Goal: Information Seeking & Learning: Learn about a topic

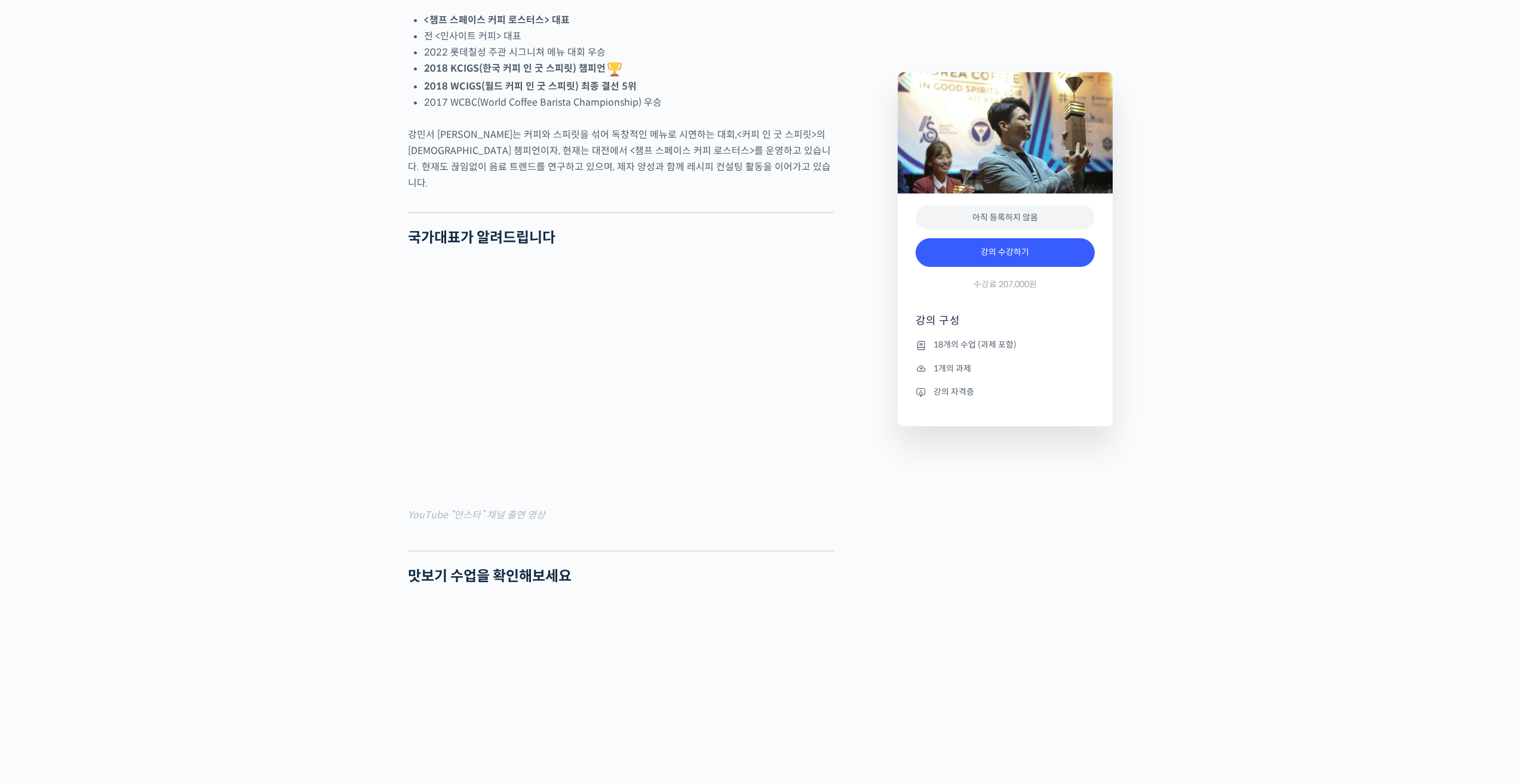
scroll to position [836, 0]
type input "[EMAIL_ADDRESS][DOMAIN_NAME]"
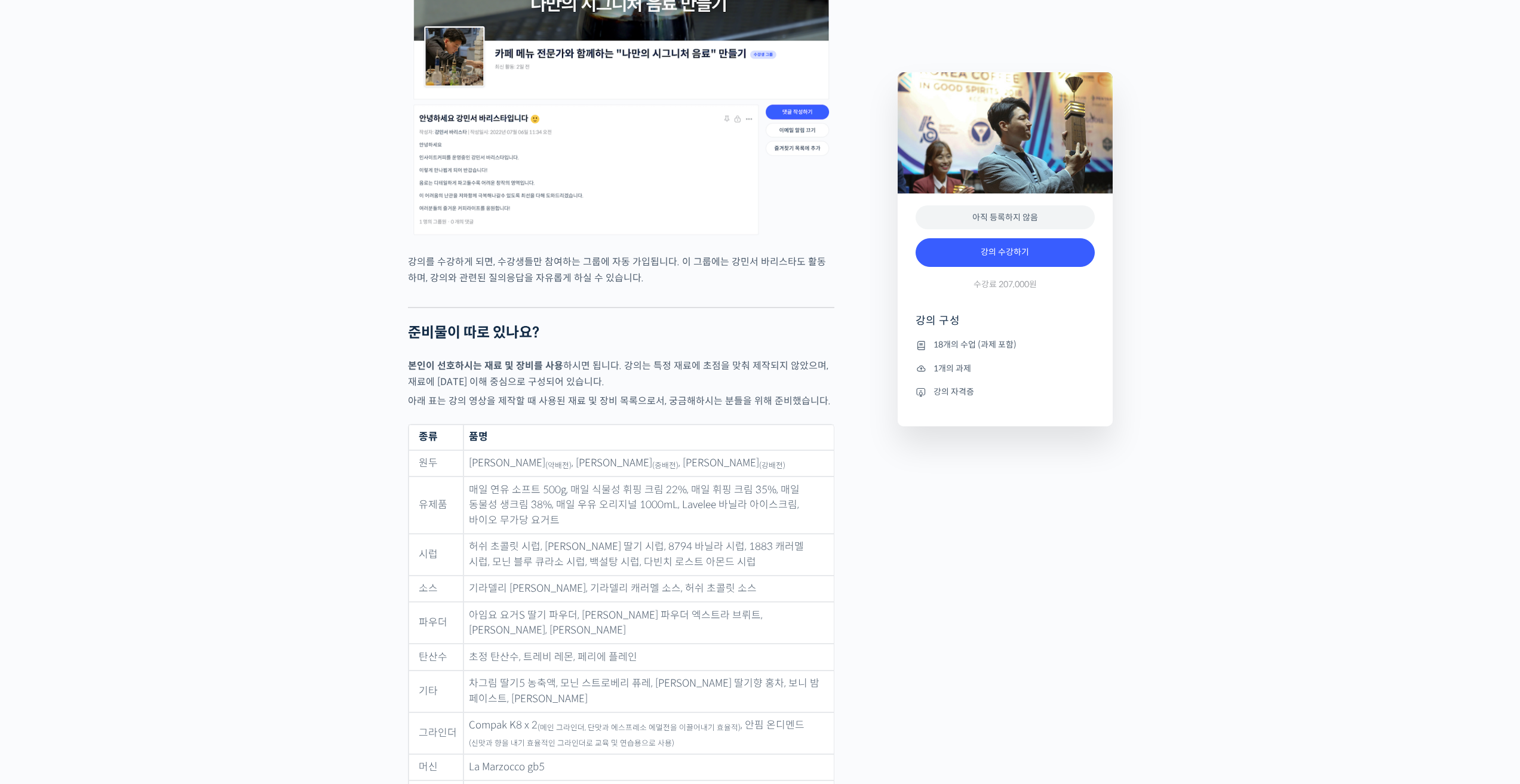
scroll to position [4360, 0]
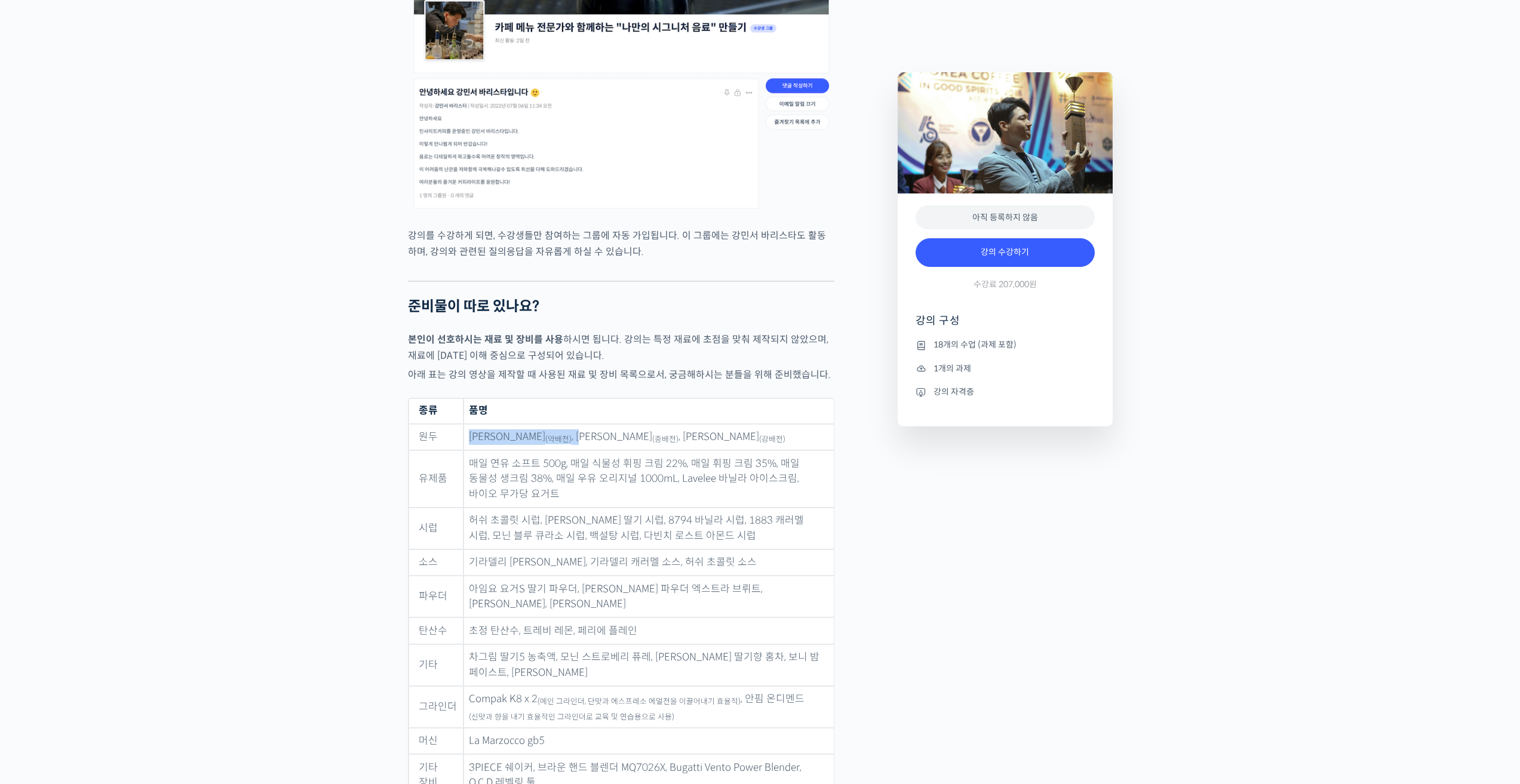
drag, startPoint x: 474, startPoint y: 380, endPoint x: 579, endPoint y: 391, distance: 105.6
click at [579, 424] on td "[PERSON_NAME] (약배전) , [PERSON_NAME] (중배전) , 피노 초코 블렌드 (강배전)" at bounding box center [648, 438] width 371 height 27
click at [653, 435] on sub "(중배전)" at bounding box center [665, 439] width 26 height 9
drag, startPoint x: 595, startPoint y: 385, endPoint x: 697, endPoint y: 390, distance: 102.1
click at [697, 424] on td "[PERSON_NAME] (약배전) , [PERSON_NAME] (중배전) , 피노 초코 블렌드 (강배전)" at bounding box center [648, 438] width 371 height 27
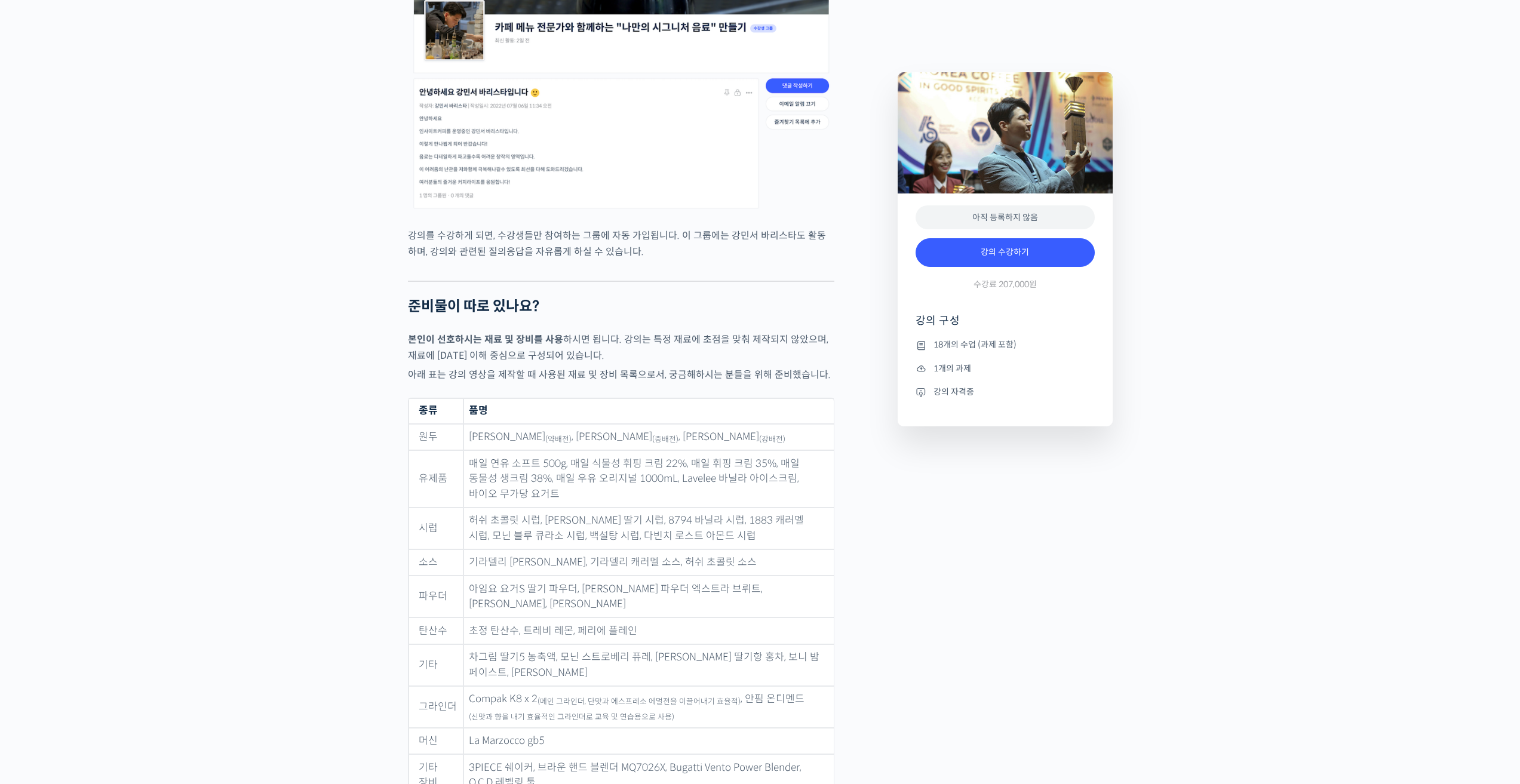
click at [759, 435] on sub "(강배전)" at bounding box center [771, 439] width 26 height 9
drag, startPoint x: 468, startPoint y: 410, endPoint x: 751, endPoint y: 437, distance: 284.3
click at [751, 451] on td "매일 연유 소프트 500g, 매일 식물성 휘핑 크림 22%, 매일 휘핑 크림 35%, 매일 동물성 생크림 38%, 매일 우유 오리지널 1000…" at bounding box center [648, 479] width 371 height 57
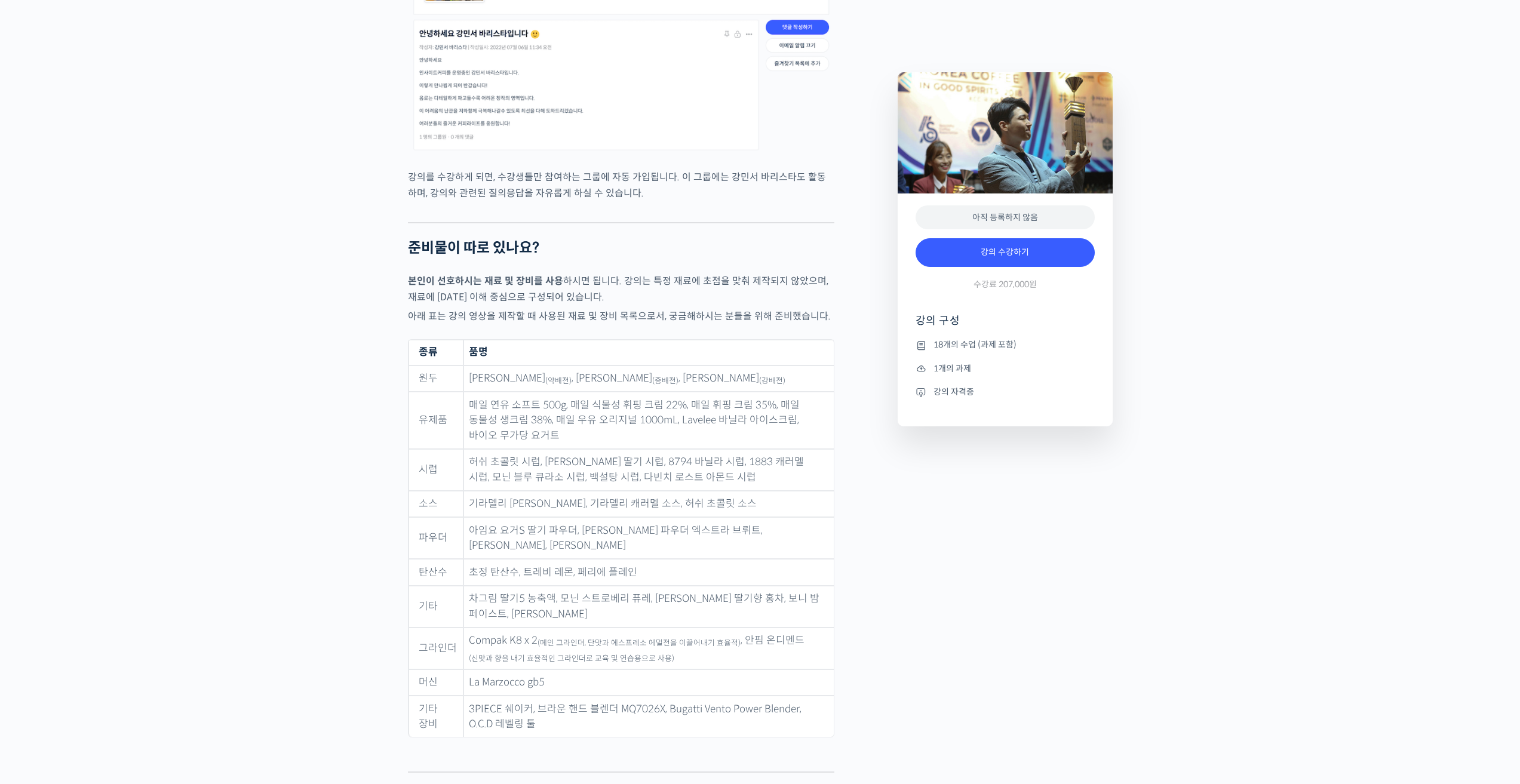
scroll to position [4420, 0]
drag, startPoint x: 467, startPoint y: 406, endPoint x: 734, endPoint y: 434, distance: 268.5
click at [733, 448] on td "허쉬 초콜릿 시럽, [PERSON_NAME] 딸기 시럽, 8794 바닐라 시럽, 1883 캐러멜 시럽, 모닌 블루 큐라소 시럽, 백설탕 시럽,…" at bounding box center [648, 469] width 371 height 42
drag, startPoint x: 467, startPoint y: 448, endPoint x: 754, endPoint y: 459, distance: 287.2
click at [754, 490] on td "기라델리 [PERSON_NAME], 기라델리 캐러멜 소스, 허쉬 초콜릿 소스" at bounding box center [648, 504] width 371 height 27
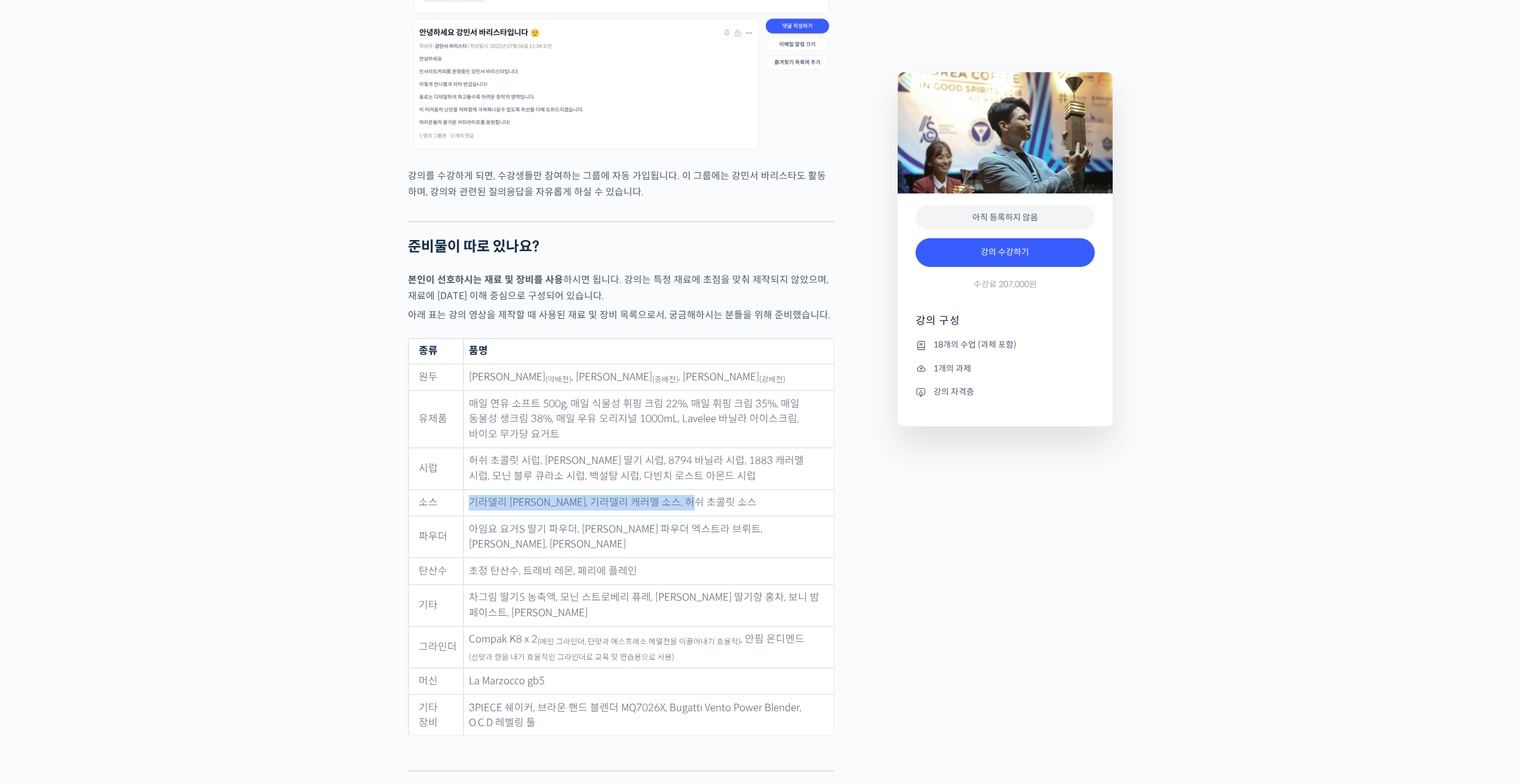
click at [754, 490] on td "기라델리 [PERSON_NAME], 기라델리 캐러멜 소스, 허쉬 초콜릿 소스" at bounding box center [648, 504] width 371 height 27
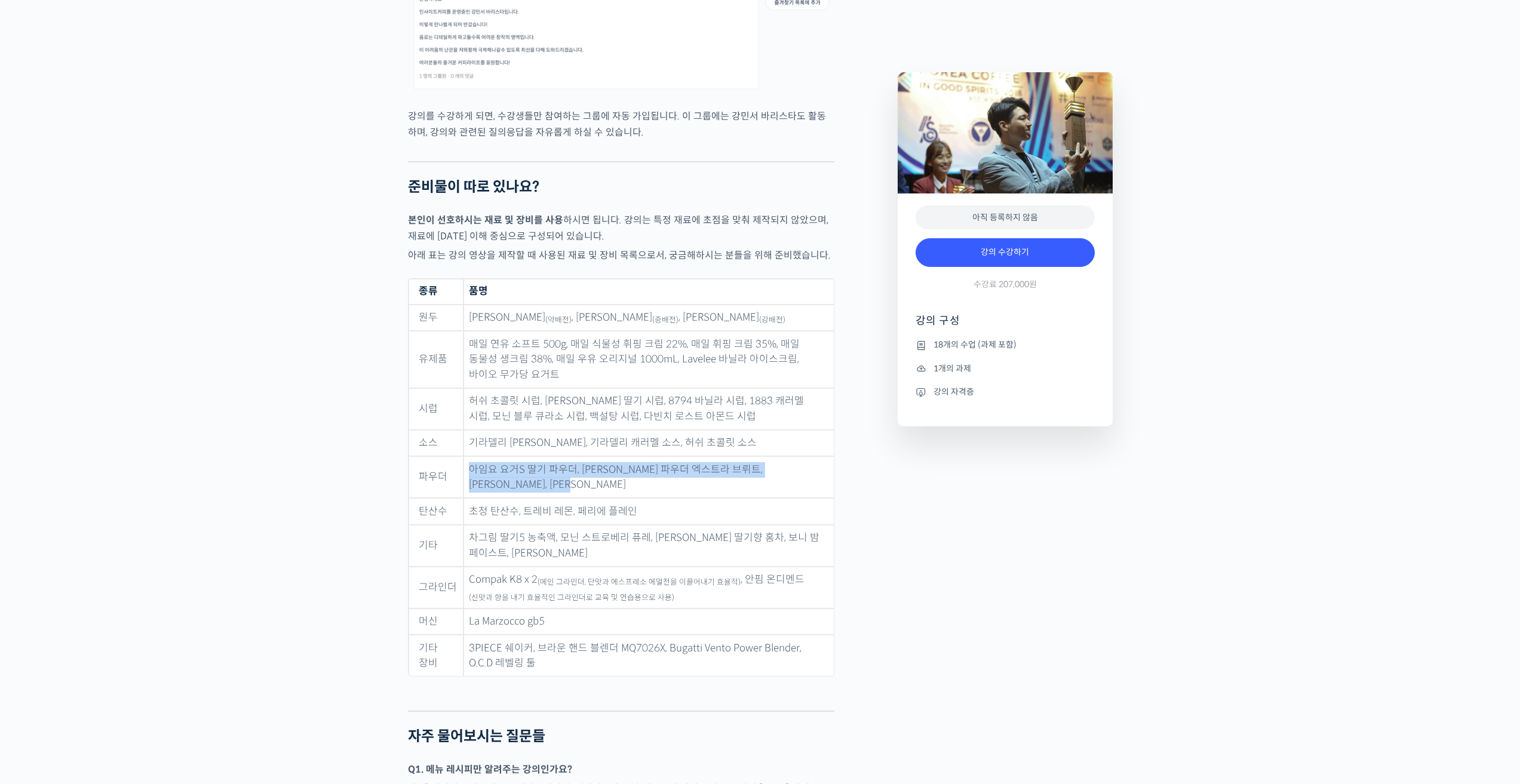
drag, startPoint x: 470, startPoint y: 418, endPoint x: 683, endPoint y: 445, distance: 214.7
click at [683, 456] on td "아임요 요거S 딸기 파우더, [PERSON_NAME] 파우더 엑스트라 브뤼트, [PERSON_NAME], [PERSON_NAME]" at bounding box center [648, 477] width 371 height 42
drag, startPoint x: 492, startPoint y: 416, endPoint x: 666, endPoint y: 426, distance: 174.3
click at [666, 456] on td "아임요 요거S 딸기 파우더, [PERSON_NAME] 파우더 엑스트라 브뤼트, [PERSON_NAME], [PERSON_NAME]" at bounding box center [648, 477] width 371 height 42
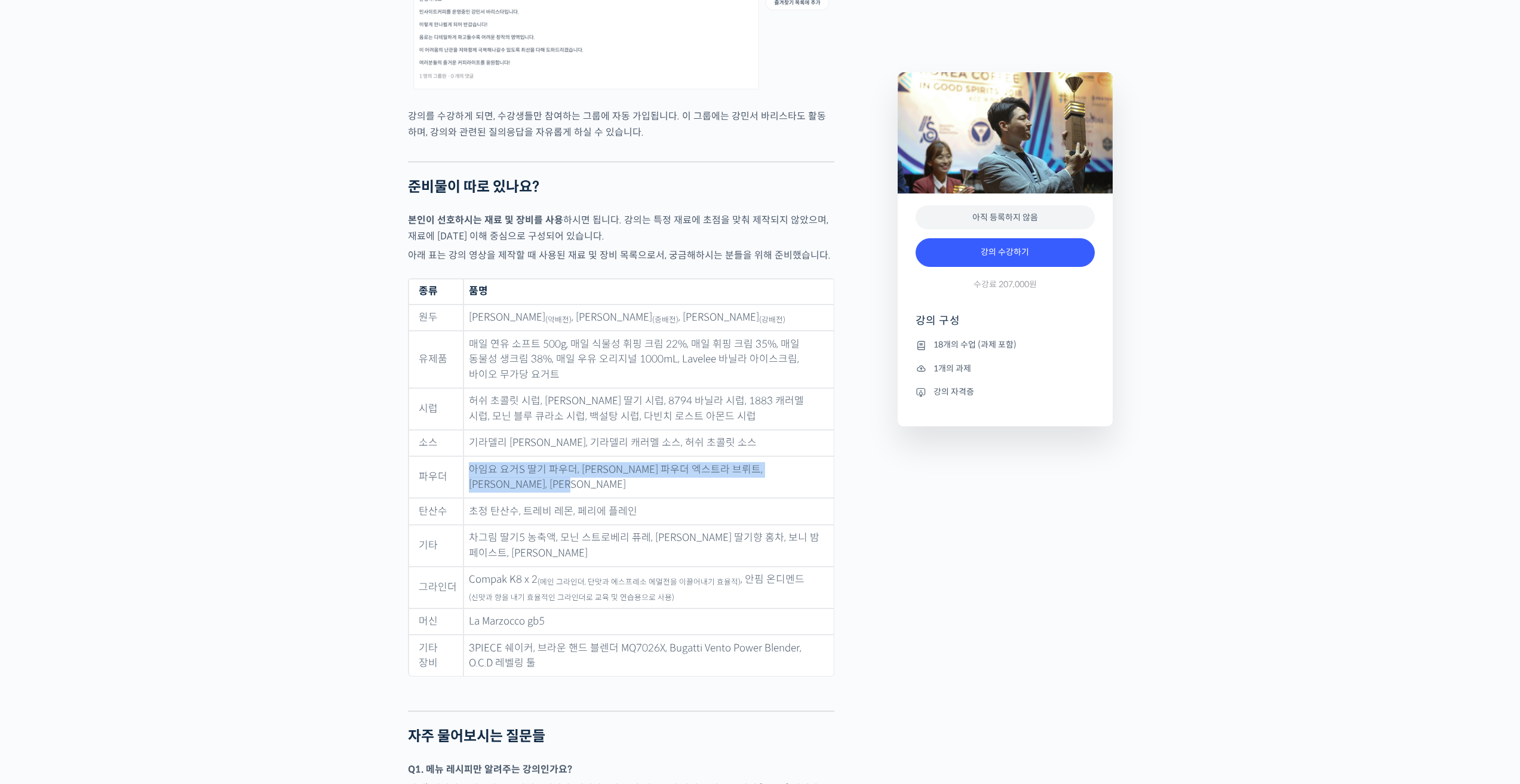
click at [666, 456] on td "아임요 요거S 딸기 파우더, [PERSON_NAME] 파우더 엑스트라 브뤼트, [PERSON_NAME], [PERSON_NAME]" at bounding box center [648, 477] width 371 height 42
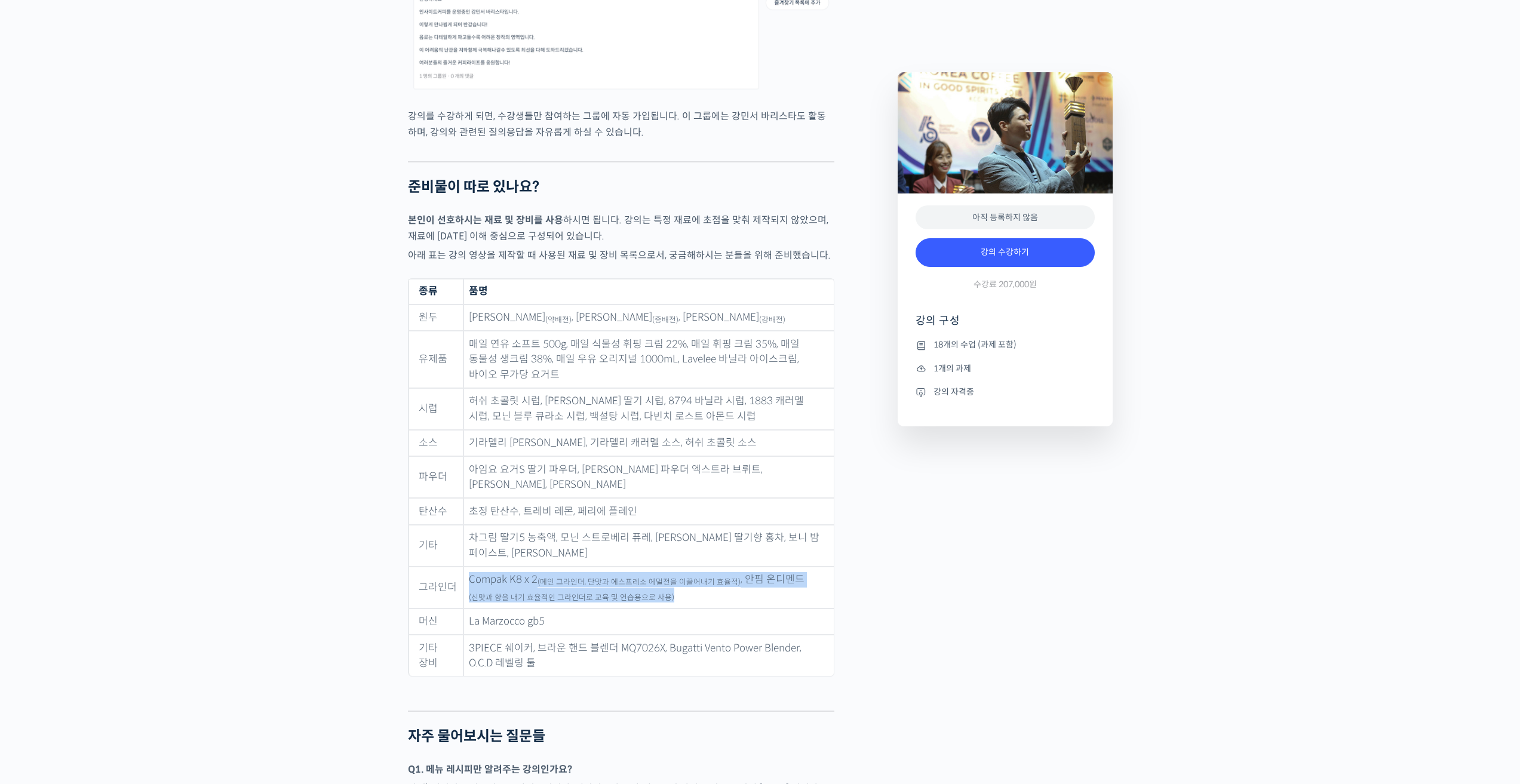
drag, startPoint x: 467, startPoint y: 525, endPoint x: 694, endPoint y: 540, distance: 227.5
click at [694, 567] on td "Compak K8 x 2 (메인 그라인더, 단맛과 에스프레소 에멀전을 이끌어내기 효율적) , 안핌 온디멘드 (신맛과 향을 내기 효율적인 그라인…" at bounding box center [648, 588] width 371 height 42
click at [668, 609] on td "La Marzocco gb5" at bounding box center [648, 622] width 371 height 27
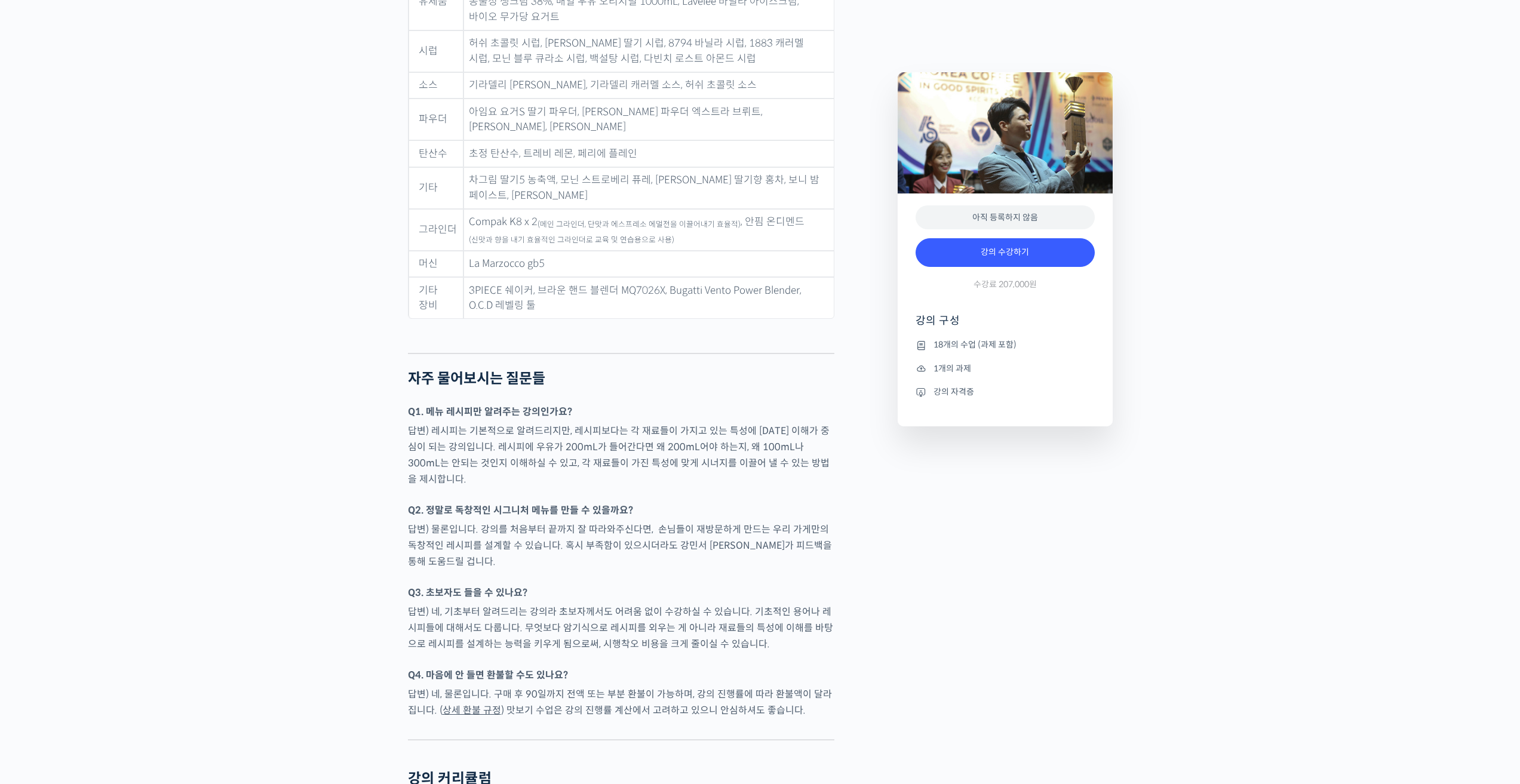
scroll to position [4838, 0]
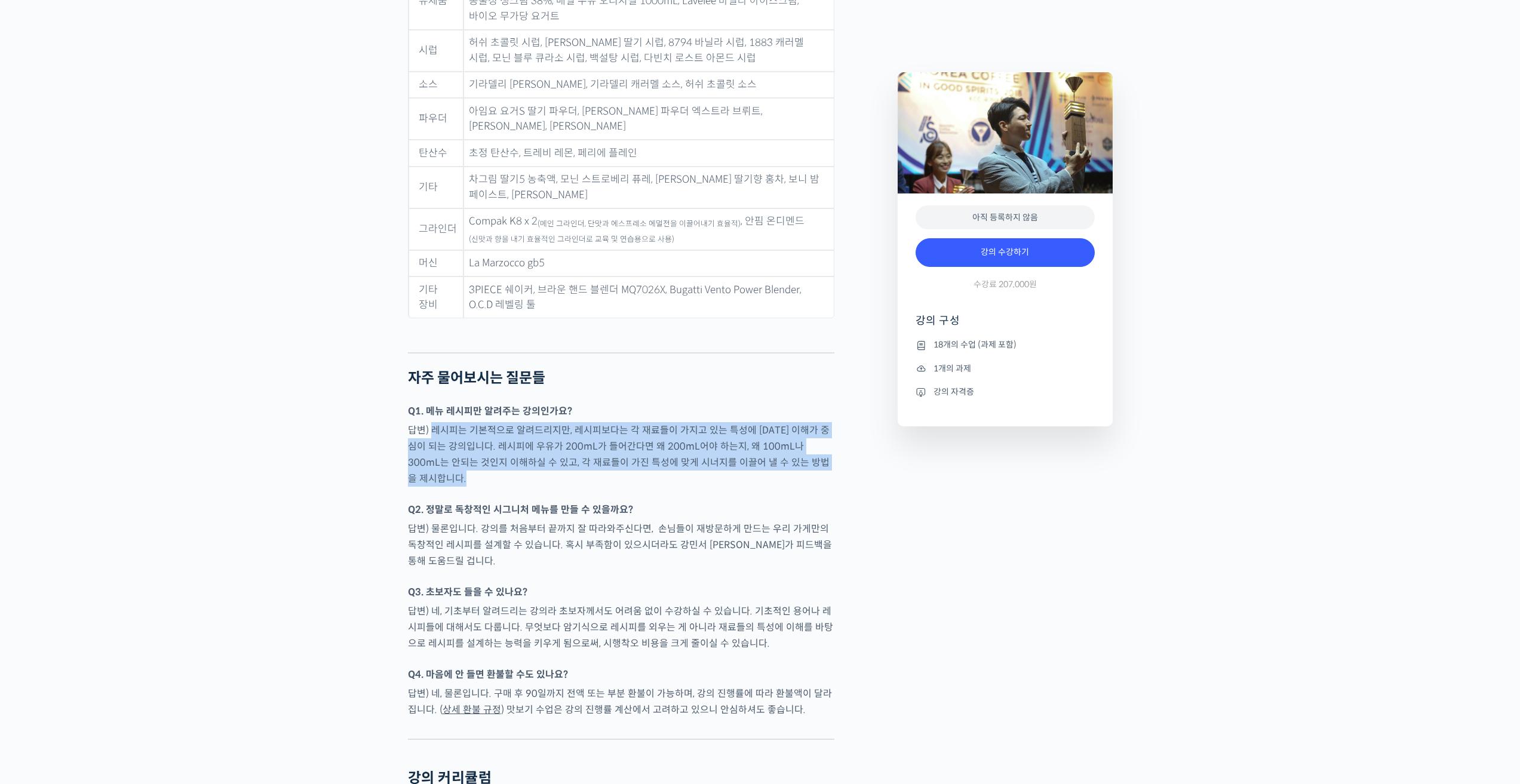
drag, startPoint x: 444, startPoint y: 375, endPoint x: 798, endPoint y: 429, distance: 358.1
click at [798, 490] on div at bounding box center [621, 496] width 426 height 12
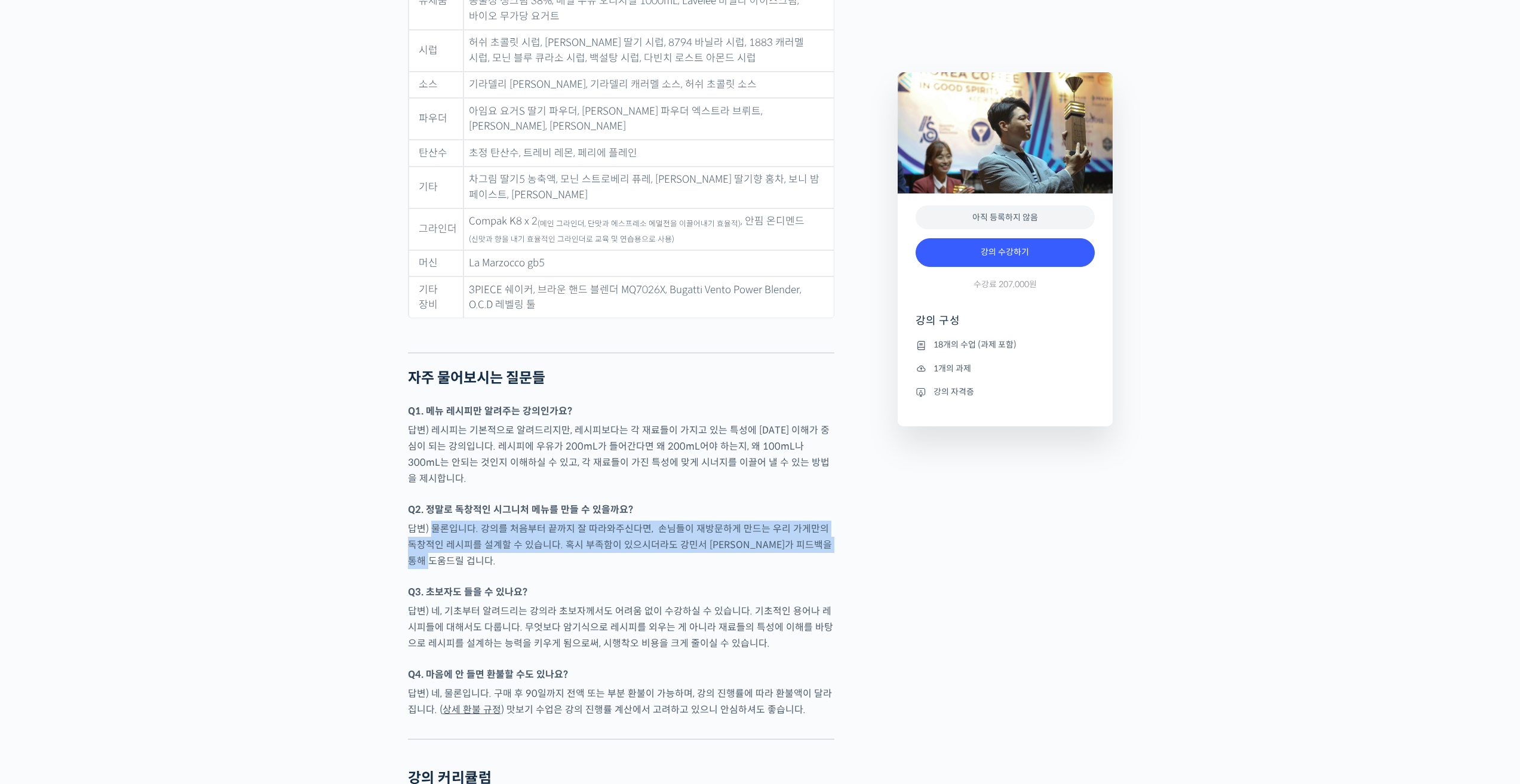
drag, startPoint x: 472, startPoint y: 460, endPoint x: 800, endPoint y: 488, distance: 329.2
click at [800, 520] on p "답변) 물론입니다. 강의를 처음부터 끝까지 잘 따라와주신다면, 손님들이 재방문하게 만드는 우리 가게만의 독창적인 레시피를 설계할 수 있습니다…" at bounding box center [621, 544] width 426 height 48
